Goal: Task Accomplishment & Management: Use online tool/utility

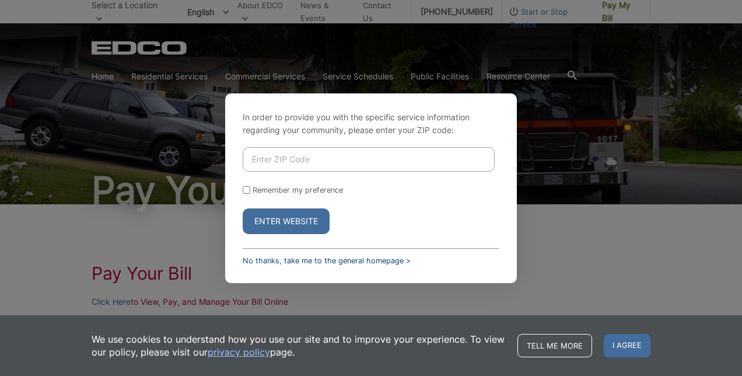
click at [349, 257] on link "No thanks, take me to the general homepage >" at bounding box center [327, 260] width 168 height 9
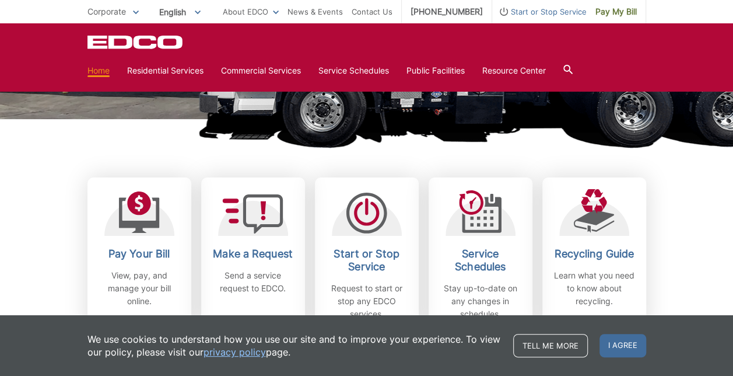
scroll to position [272, 0]
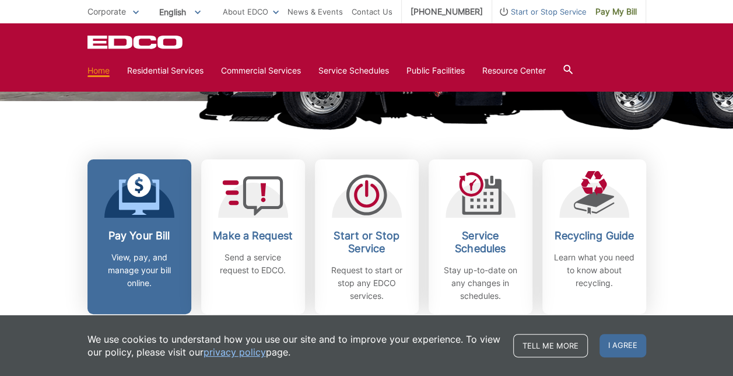
click at [140, 260] on p "View, pay, and manage your bill online." at bounding box center [139, 270] width 86 height 39
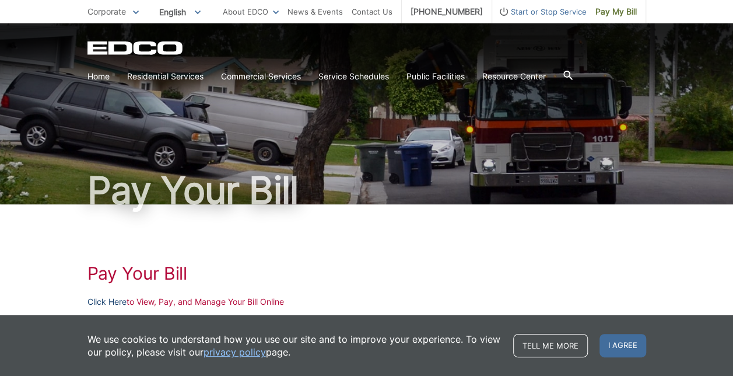
click at [113, 301] on link "Click Here" at bounding box center [107, 301] width 39 height 13
